Goal: Task Accomplishment & Management: Use online tool/utility

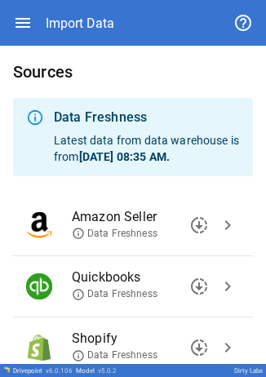
scroll to position [167, 0]
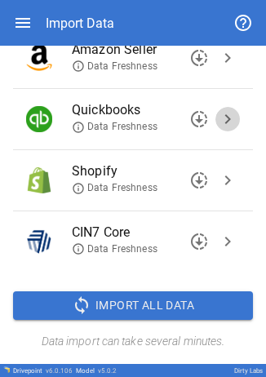
click at [218, 109] on span "chevron_right" at bounding box center [228, 119] width 20 height 20
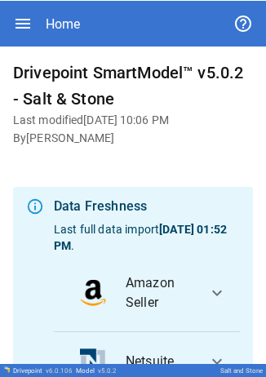
scroll to position [250, 0]
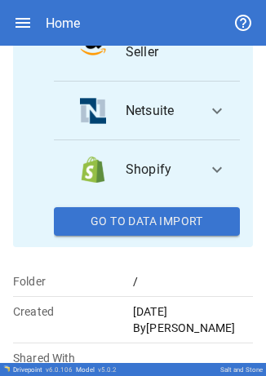
click at [165, 214] on button "Go To Data Import" at bounding box center [147, 221] width 186 height 29
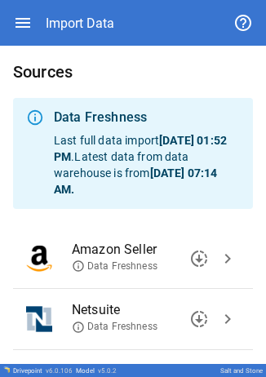
scroll to position [139, 0]
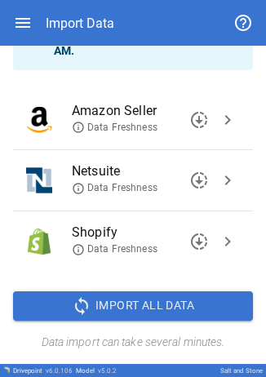
click at [223, 177] on span "chevron_right" at bounding box center [228, 180] width 20 height 20
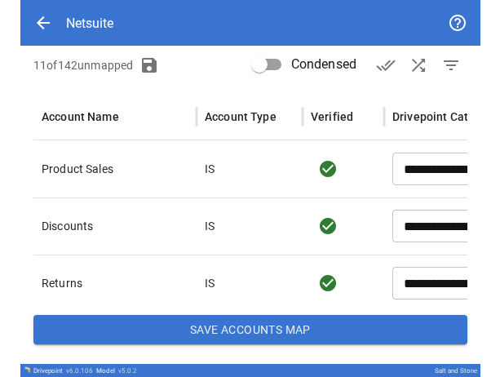
scroll to position [184, 0]
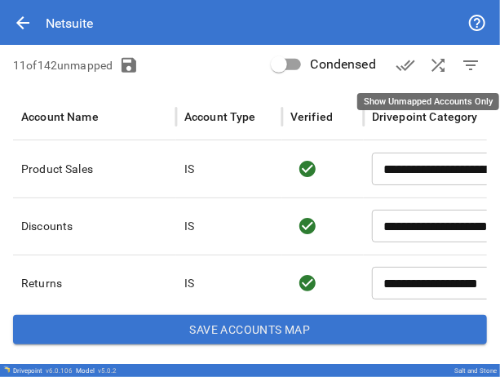
click at [265, 65] on span "filter_list" at bounding box center [471, 65] width 20 height 20
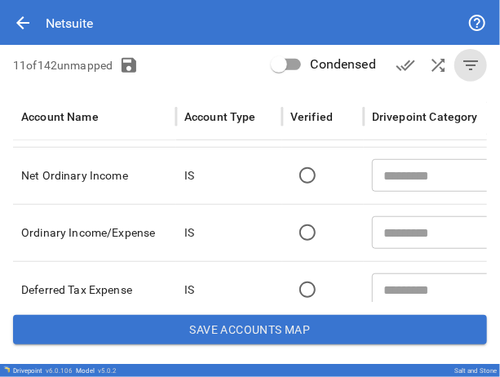
scroll to position [0, 0]
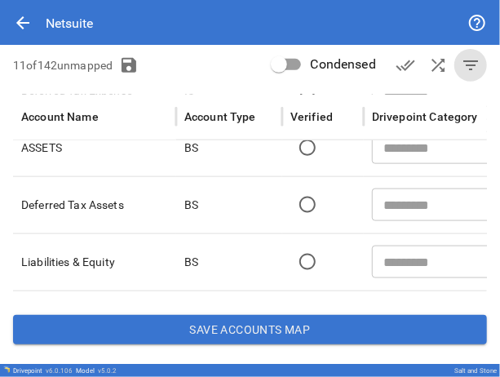
click at [251, 325] on button "Save Accounts Map" at bounding box center [250, 329] width 474 height 29
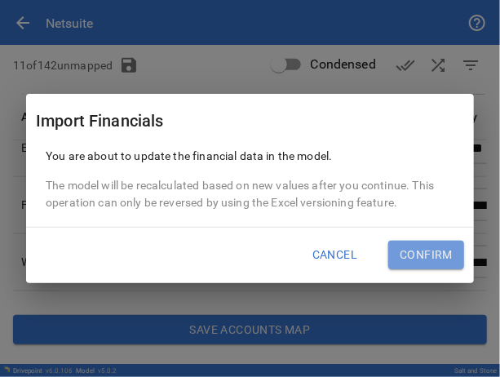
click at [265, 254] on button "Confirm" at bounding box center [426, 255] width 76 height 29
